Goal: Task Accomplishment & Management: Manage account settings

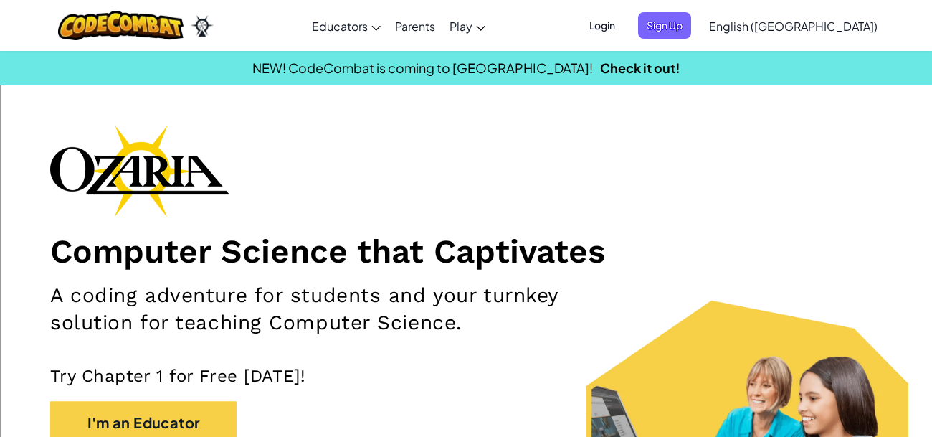
click at [438, 232] on h1 "Computer Science that Captivates" at bounding box center [466, 251] width 832 height 40
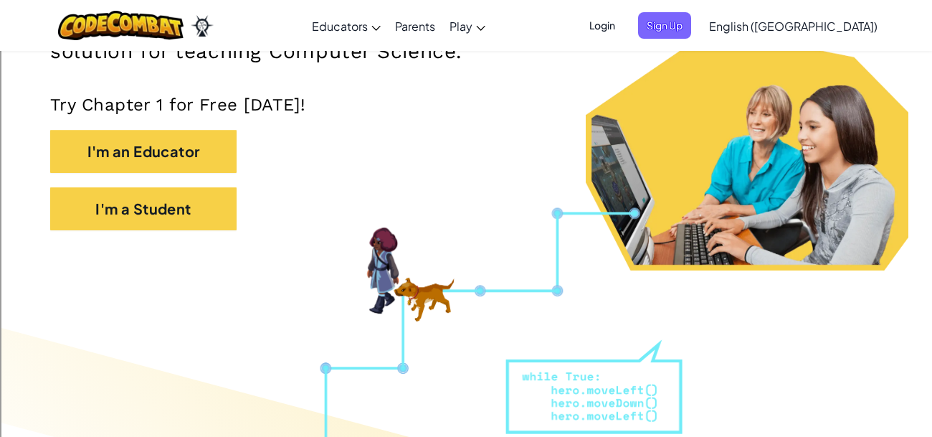
scroll to position [323, 0]
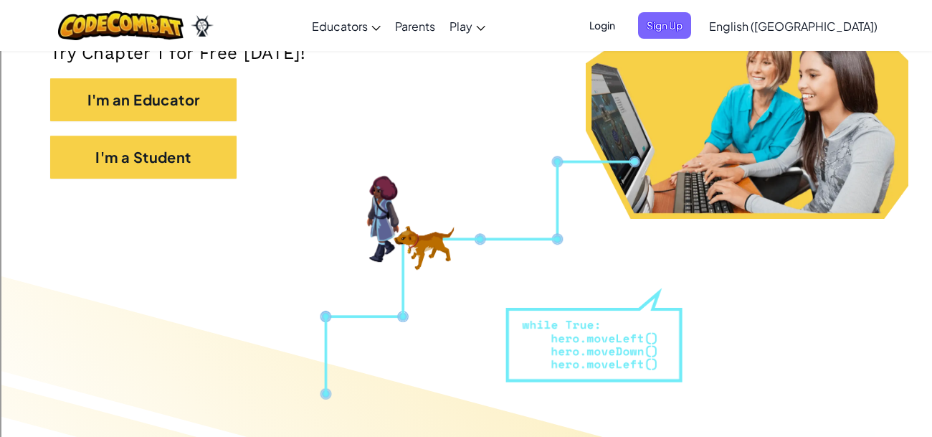
click at [624, 18] on span "Login" at bounding box center [602, 25] width 43 height 27
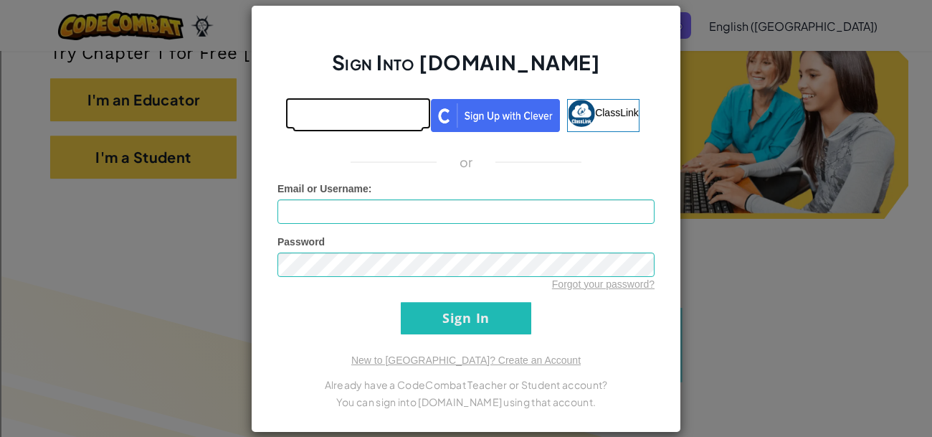
click at [373, 129] on link at bounding box center [358, 115] width 131 height 33
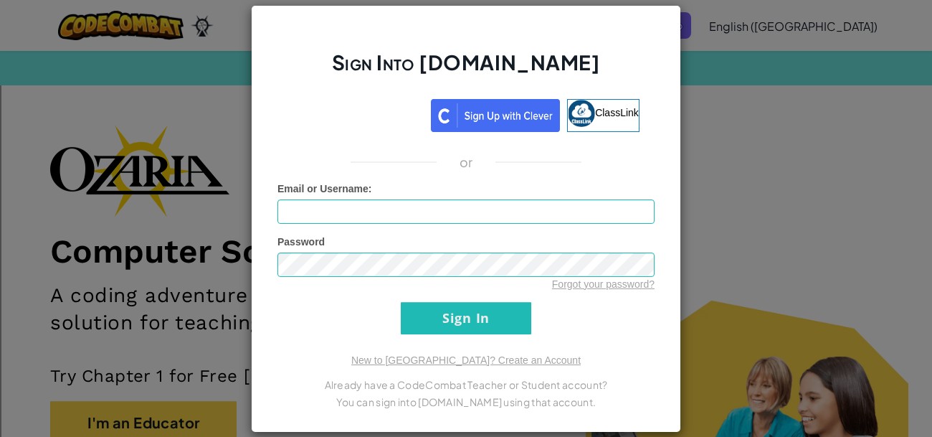
click at [776, 222] on div "Sign Into [DOMAIN_NAME] ClassLink or Unknown Error Email or Username : Password…" at bounding box center [466, 218] width 932 height 437
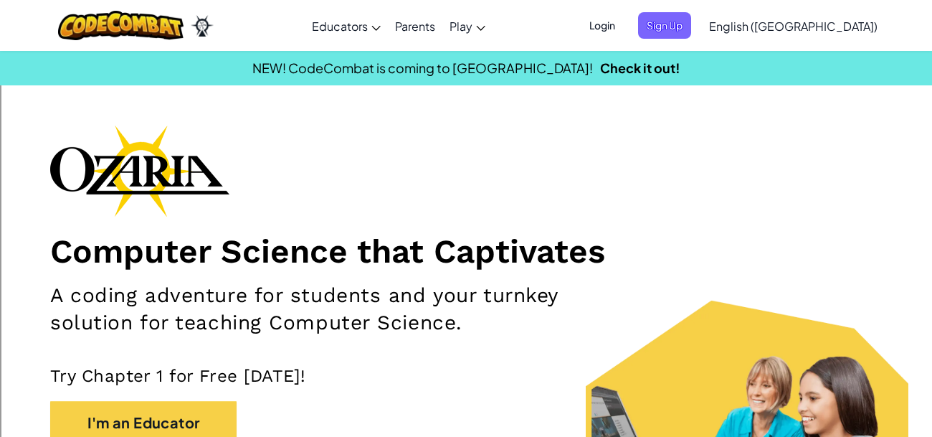
click at [624, 30] on span "Login" at bounding box center [602, 25] width 43 height 27
